Goal: Task Accomplishment & Management: Manage account settings

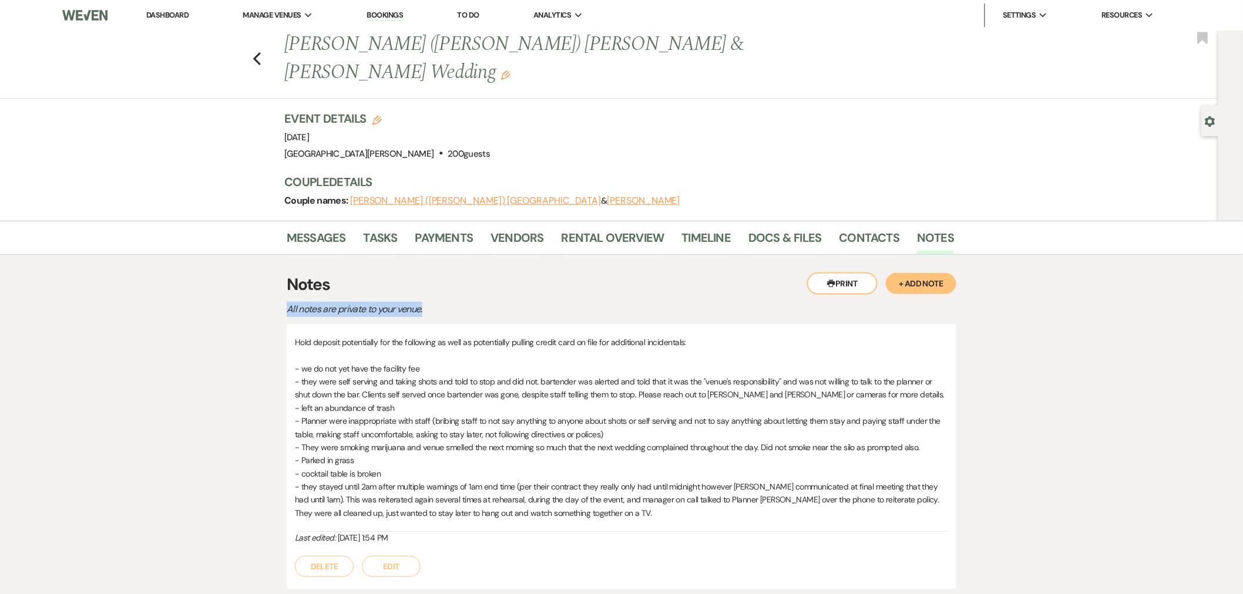
drag, startPoint x: 285, startPoint y: 277, endPoint x: 431, endPoint y: 286, distance: 146.6
click at [438, 402] on p "- left an abundance of trash" at bounding box center [621, 408] width 653 height 13
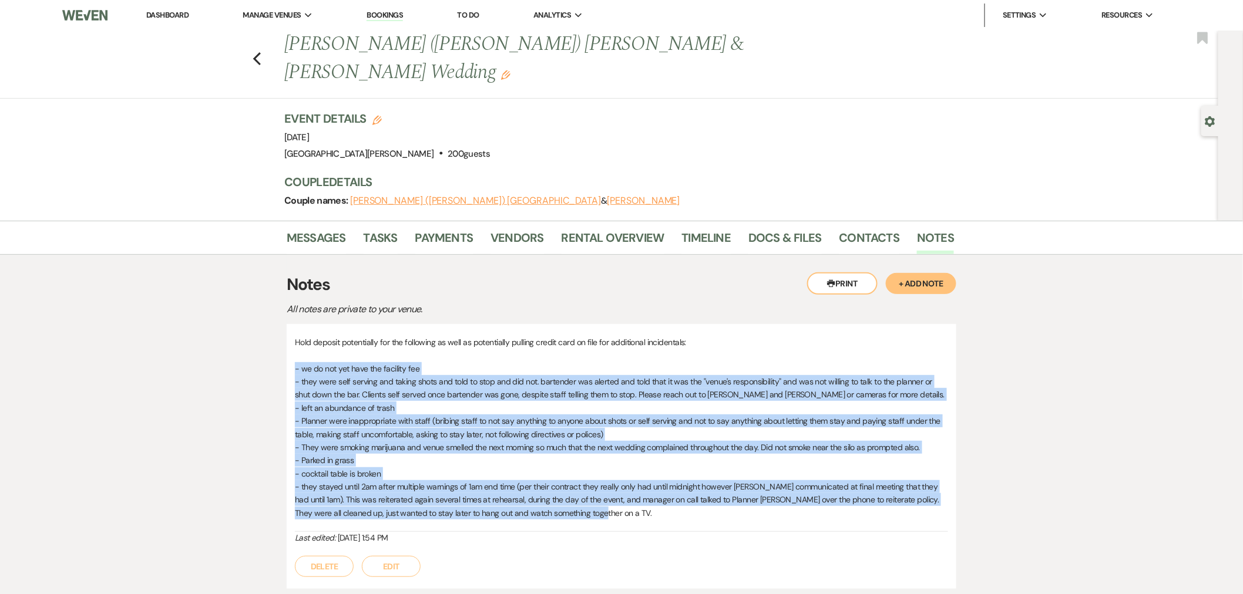
drag, startPoint x: 296, startPoint y: 340, endPoint x: 603, endPoint y: 485, distance: 339.5
click at [603, 485] on div "Hold deposit potentially for the following as well as potentially pulling credi…" at bounding box center [621, 434] width 653 height 196
copy div "- we do not yet have the facility fee - they were self serving and taking shots…"
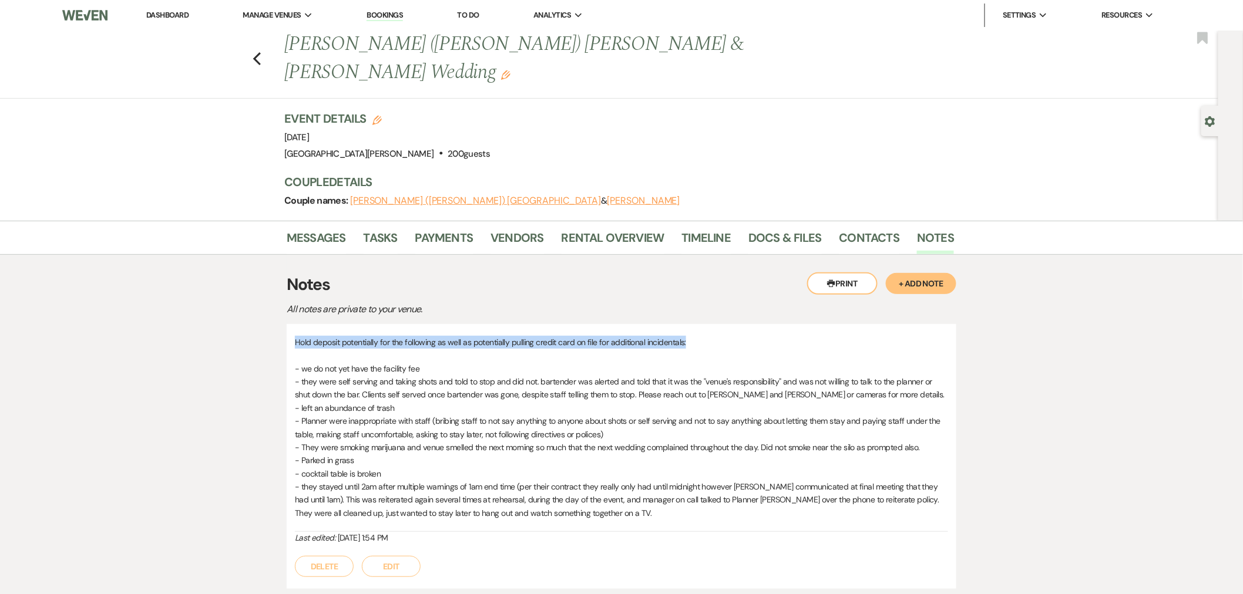
drag, startPoint x: 296, startPoint y: 317, endPoint x: 696, endPoint y: 307, distance: 400.1
click at [696, 336] on p "Hold deposit potentially for the following as well as potentially pulling credi…" at bounding box center [621, 342] width 653 height 13
copy p "Hold deposit potentially for the following as well as potentially pulling credi…"
click at [401, 556] on button "Edit" at bounding box center [391, 566] width 59 height 21
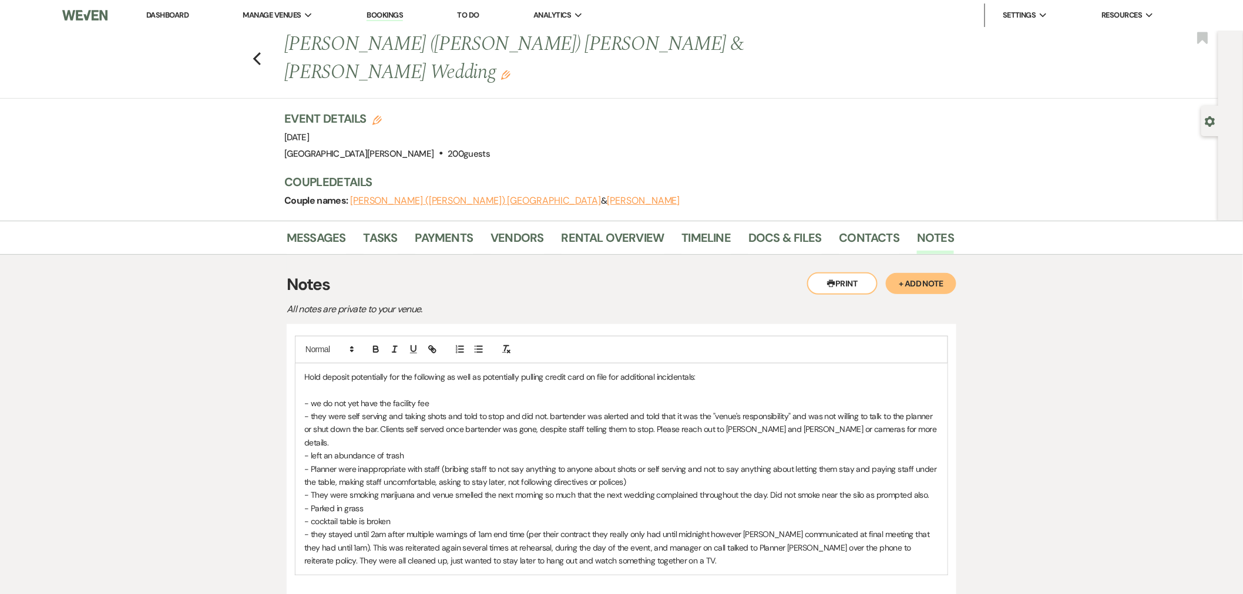
click at [456, 397] on p "- we do not yet have the facility fee" at bounding box center [621, 403] width 634 height 13
click at [492, 398] on span ". I reached out to the caterer [DATE] if they would be bringing it on day of ev…" at bounding box center [672, 403] width 360 height 11
